Goal: Use online tool/utility

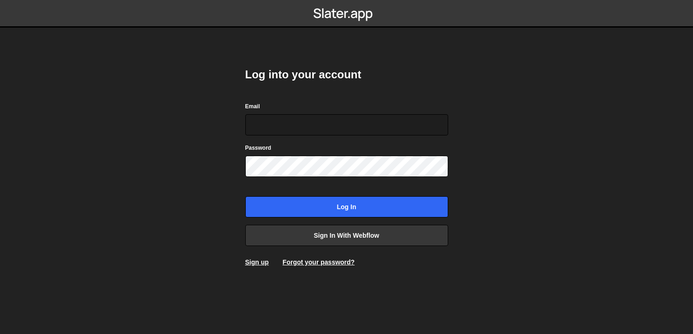
type input "[EMAIL_ADDRESS][DOMAIN_NAME]"
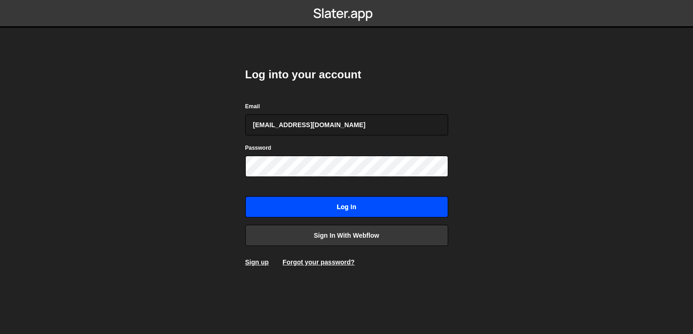
click at [319, 207] on input "Log in" at bounding box center [346, 206] width 203 height 21
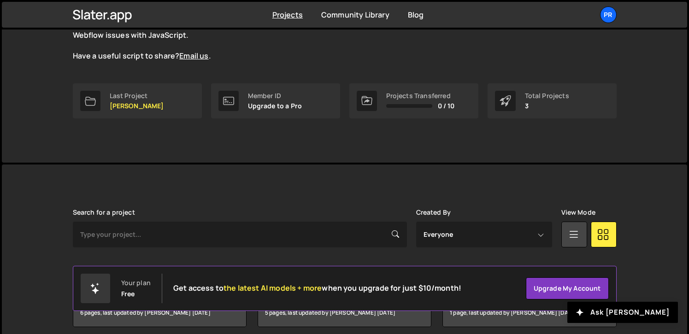
scroll to position [140, 0]
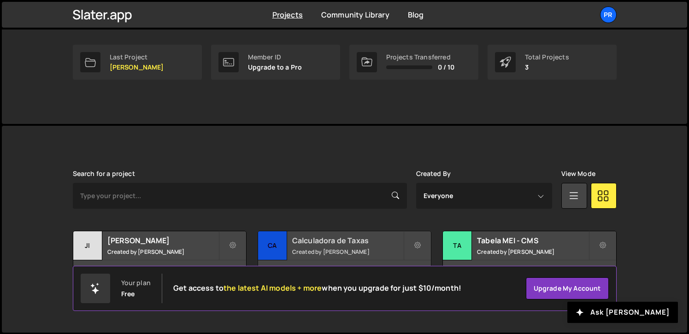
click at [341, 241] on h2 "Calculadora de Taxas" at bounding box center [347, 241] width 111 height 10
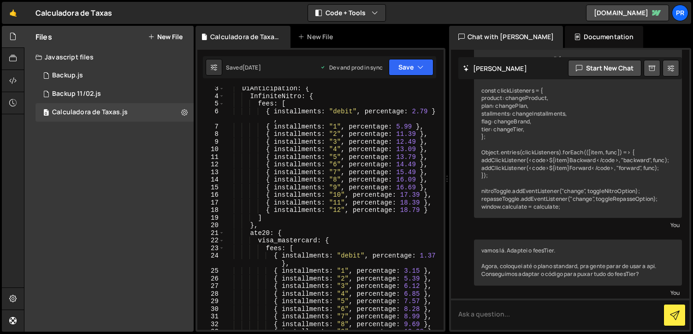
scroll to position [11, 0]
